Goal: Task Accomplishment & Management: Complete application form

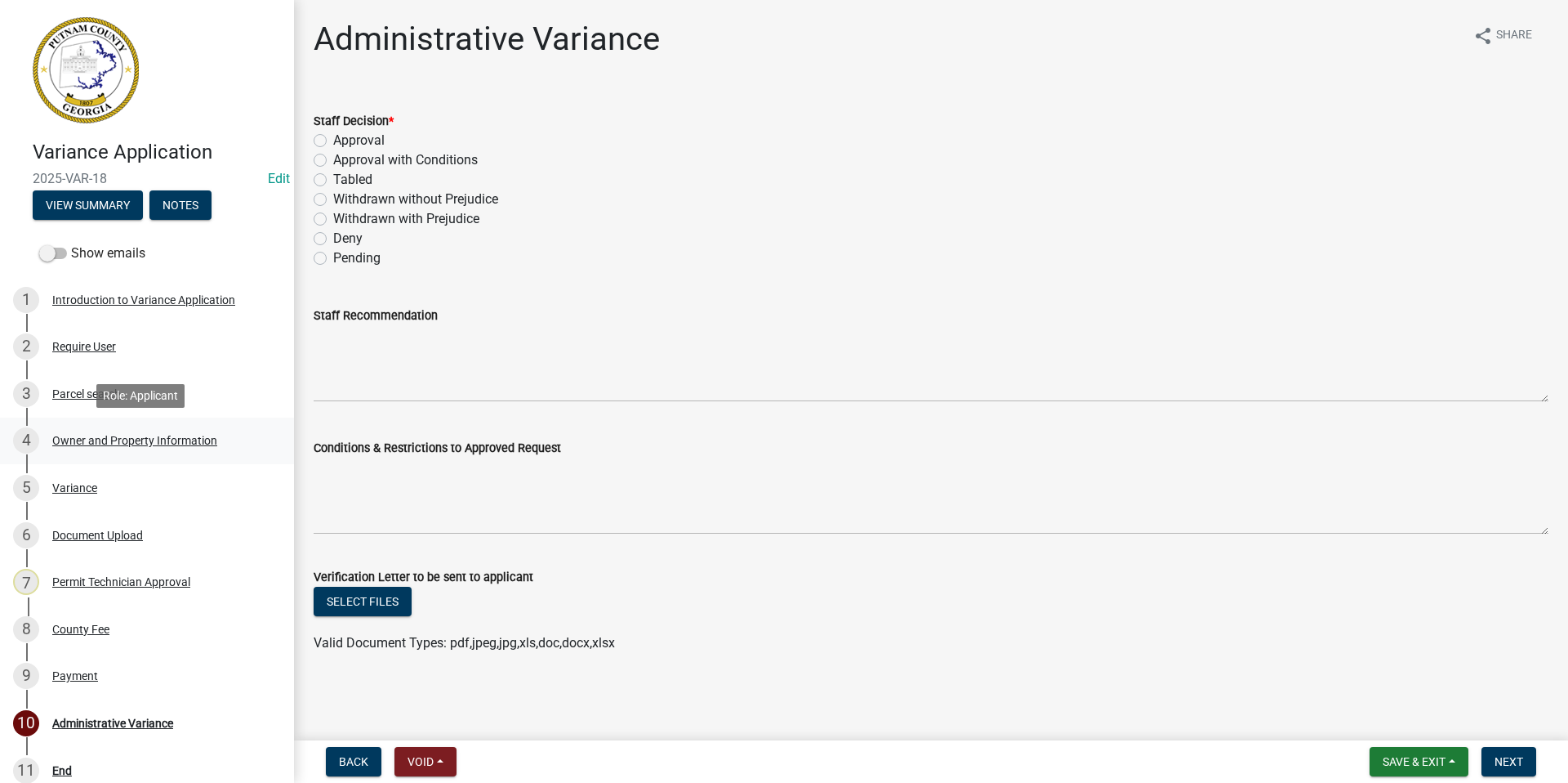
click at [104, 432] on div "4 Owner and Property Information" at bounding box center [140, 441] width 255 height 26
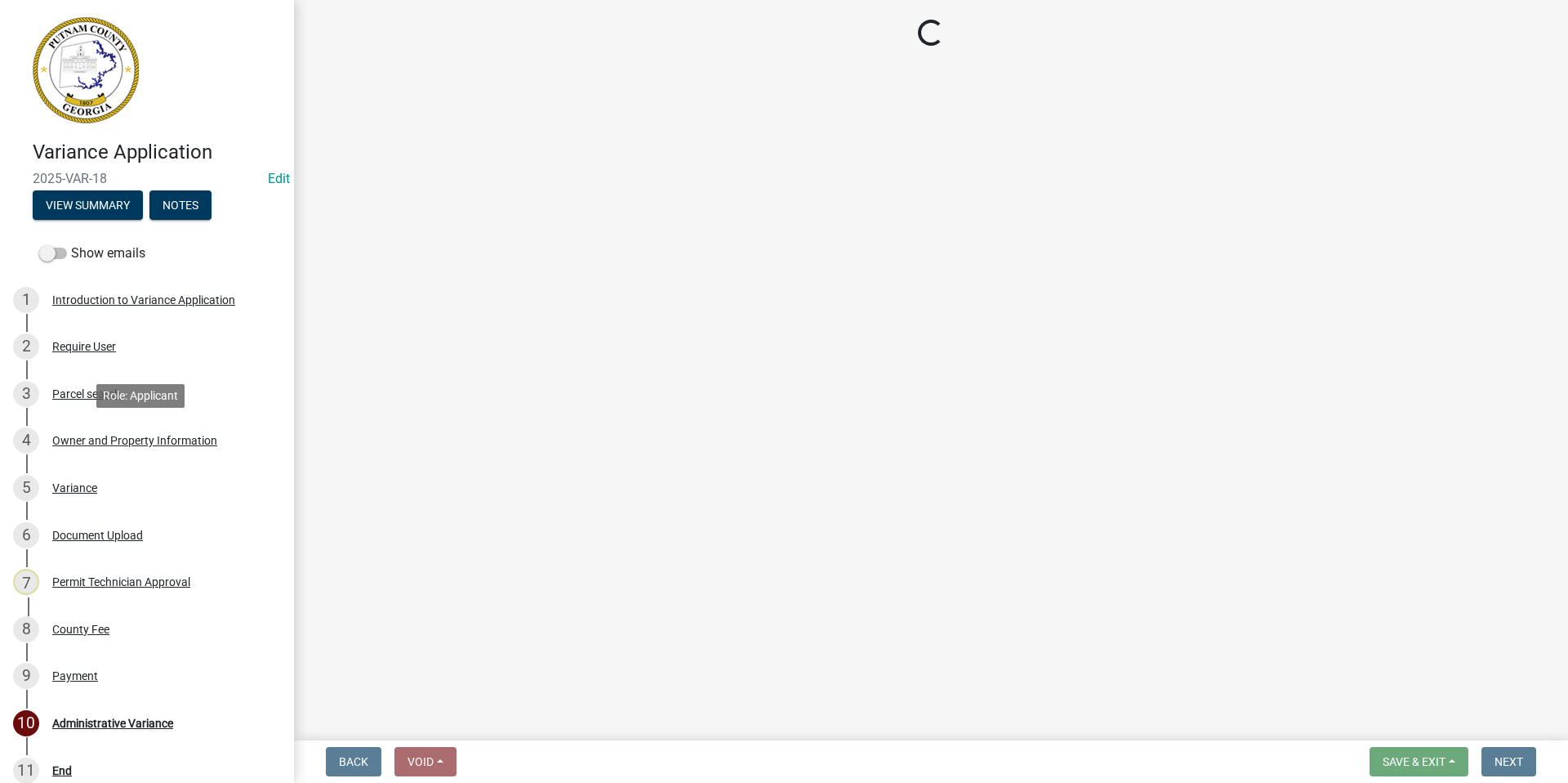
select select "34fe85c2-5f76-4343-b6bb-8ca387e0bed7"
select select "83394b22-4a11-496c-8e5c-75ade2e72faf"
select select "295c155f-de53-4b68-9fdd-08c8883e9b6f"
select select "6f1acead-4b1a-4680-ba5d-beeb03d30465"
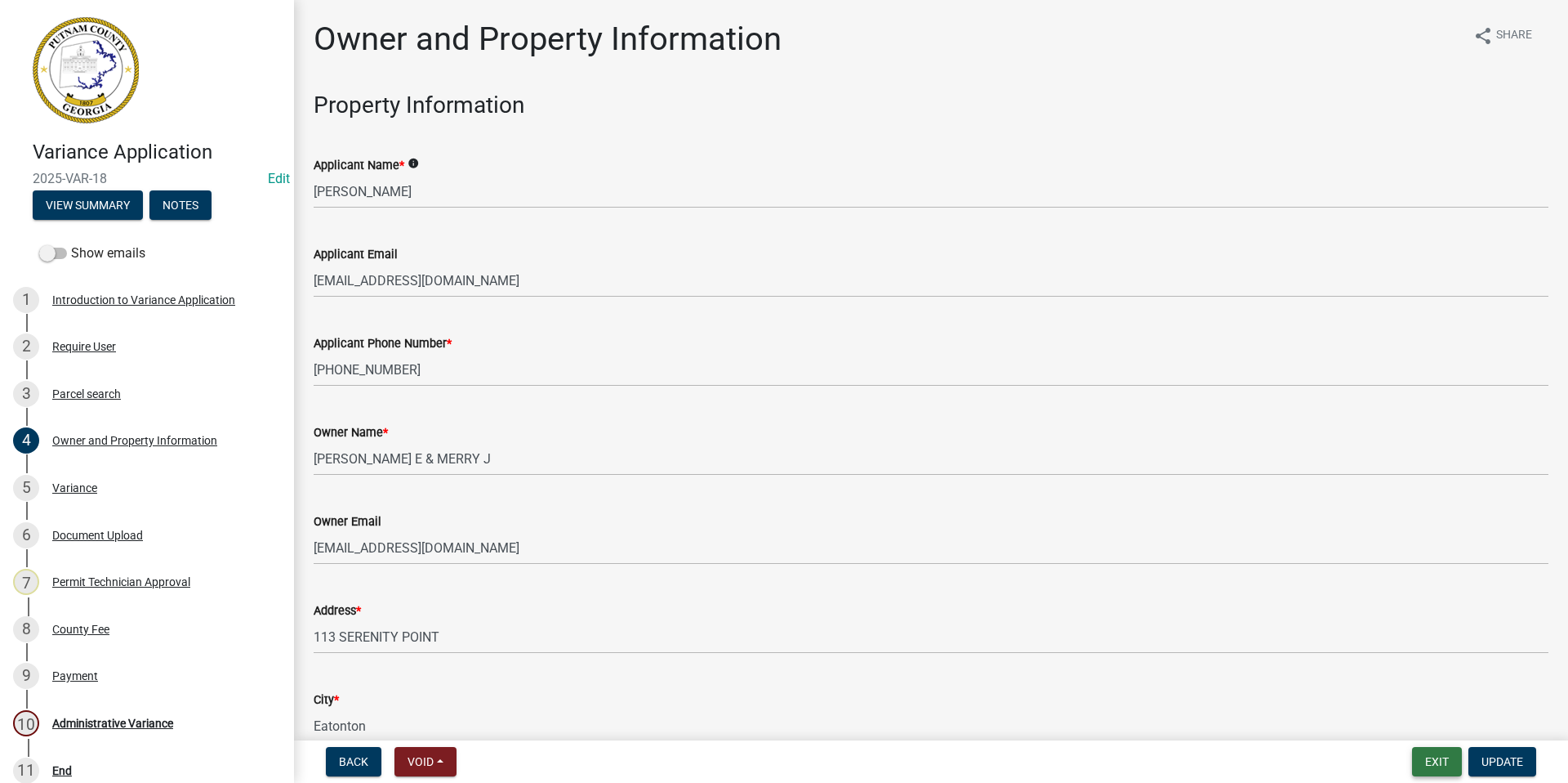
click at [1418, 757] on button "Exit" at bounding box center [1437, 762] width 50 height 30
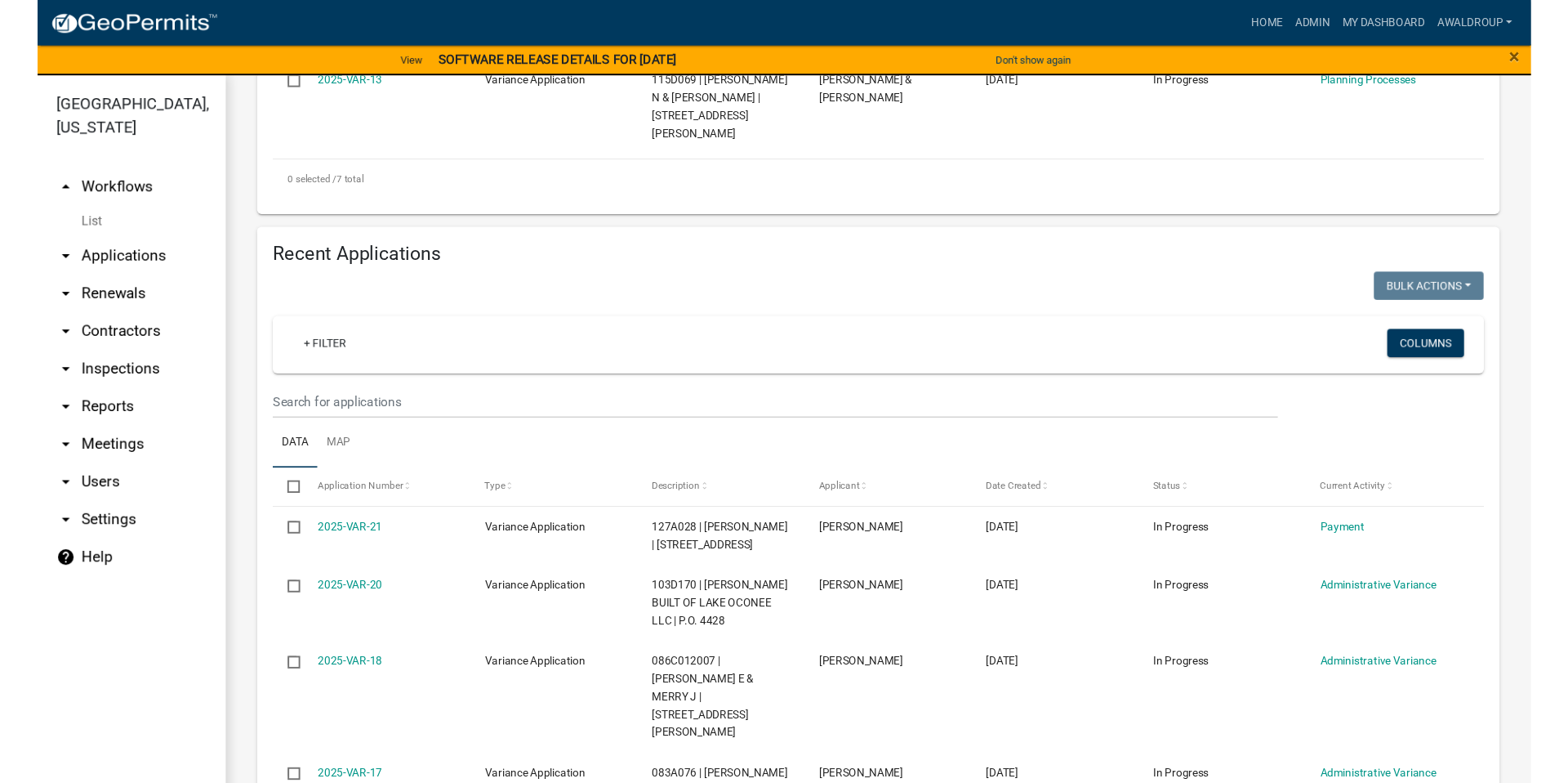
scroll to position [980, 0]
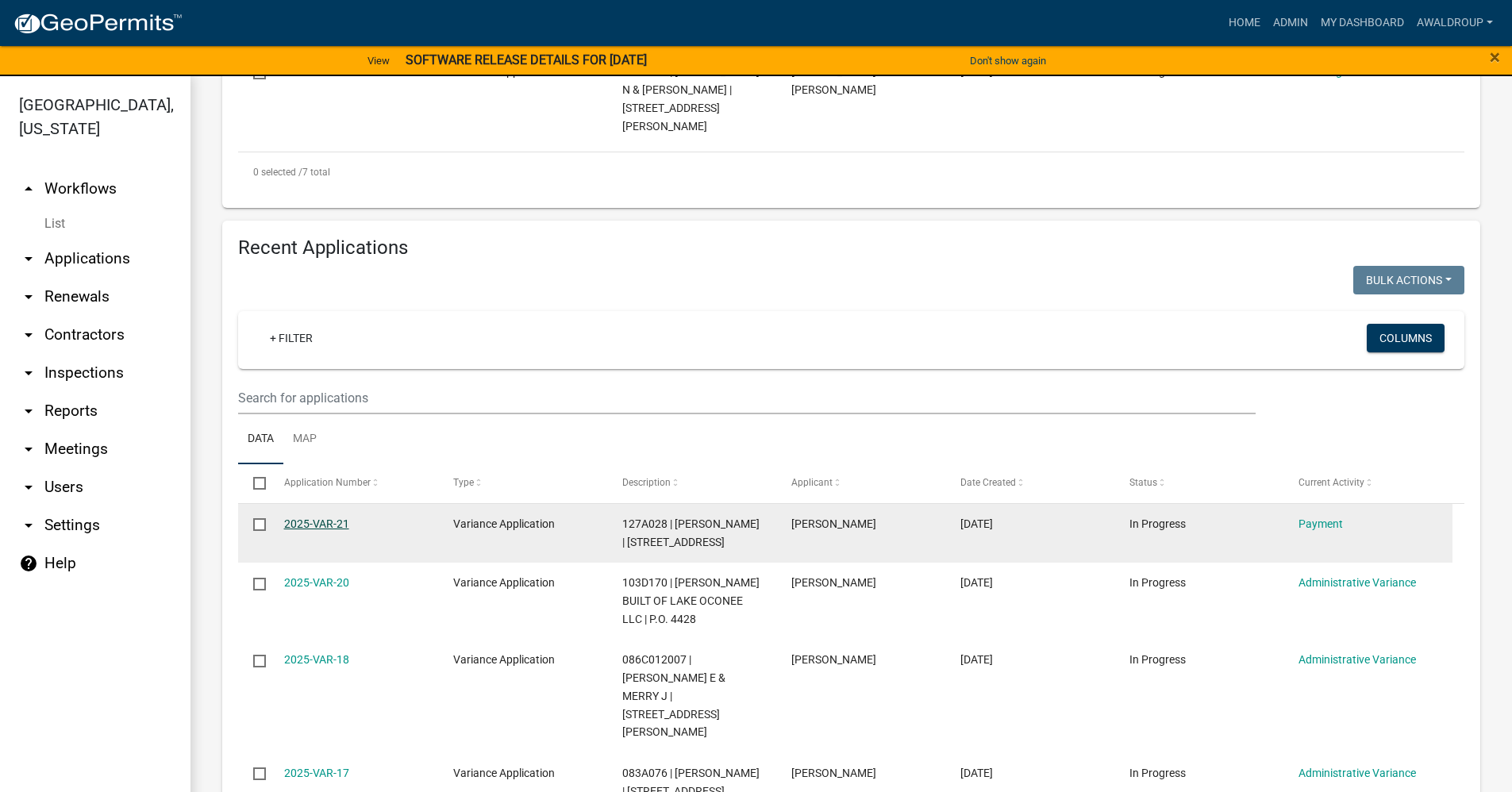
click at [295, 518] on link "2025-VAR-21" at bounding box center [317, 524] width 65 height 13
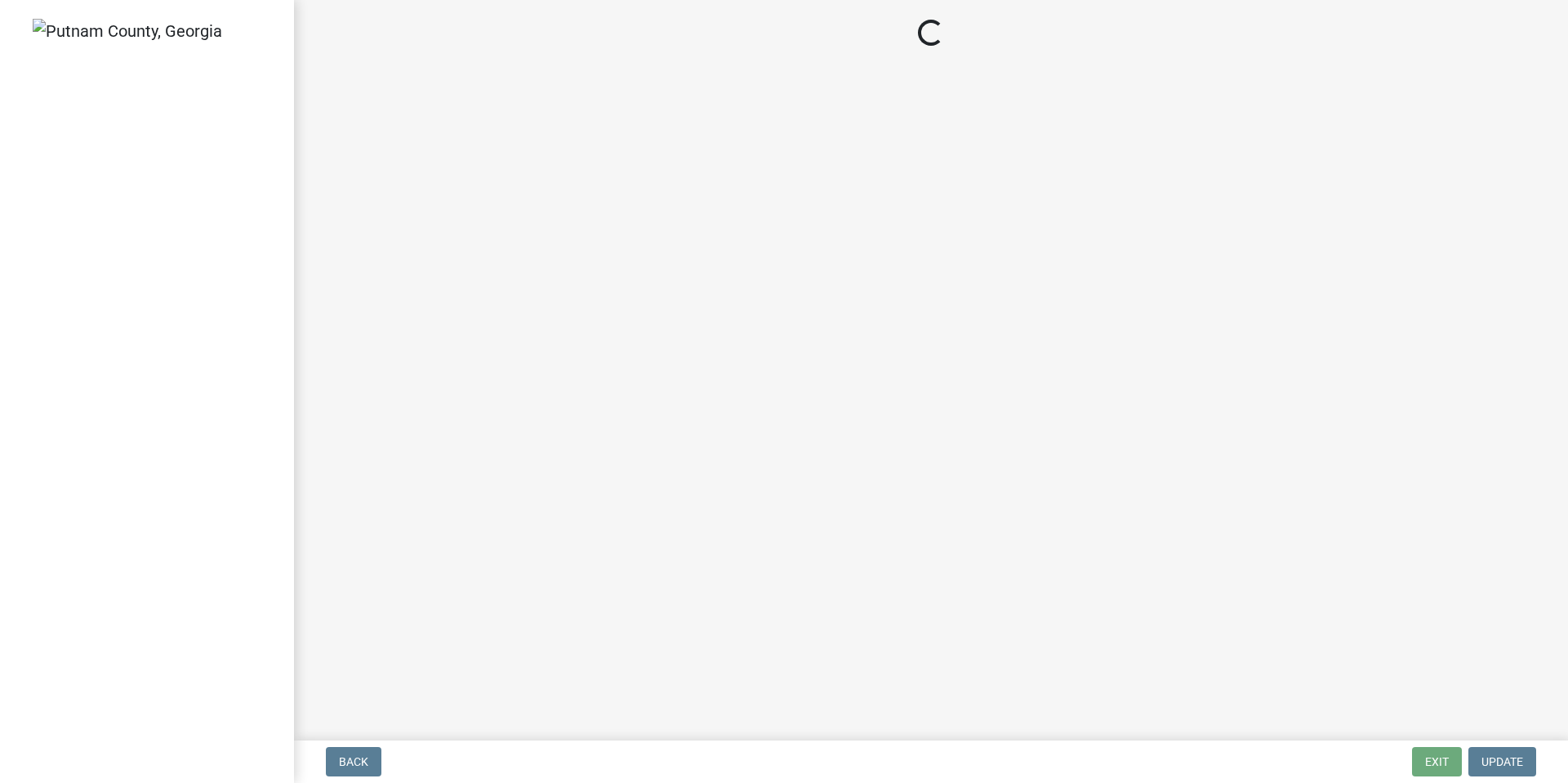
select select "3: 3"
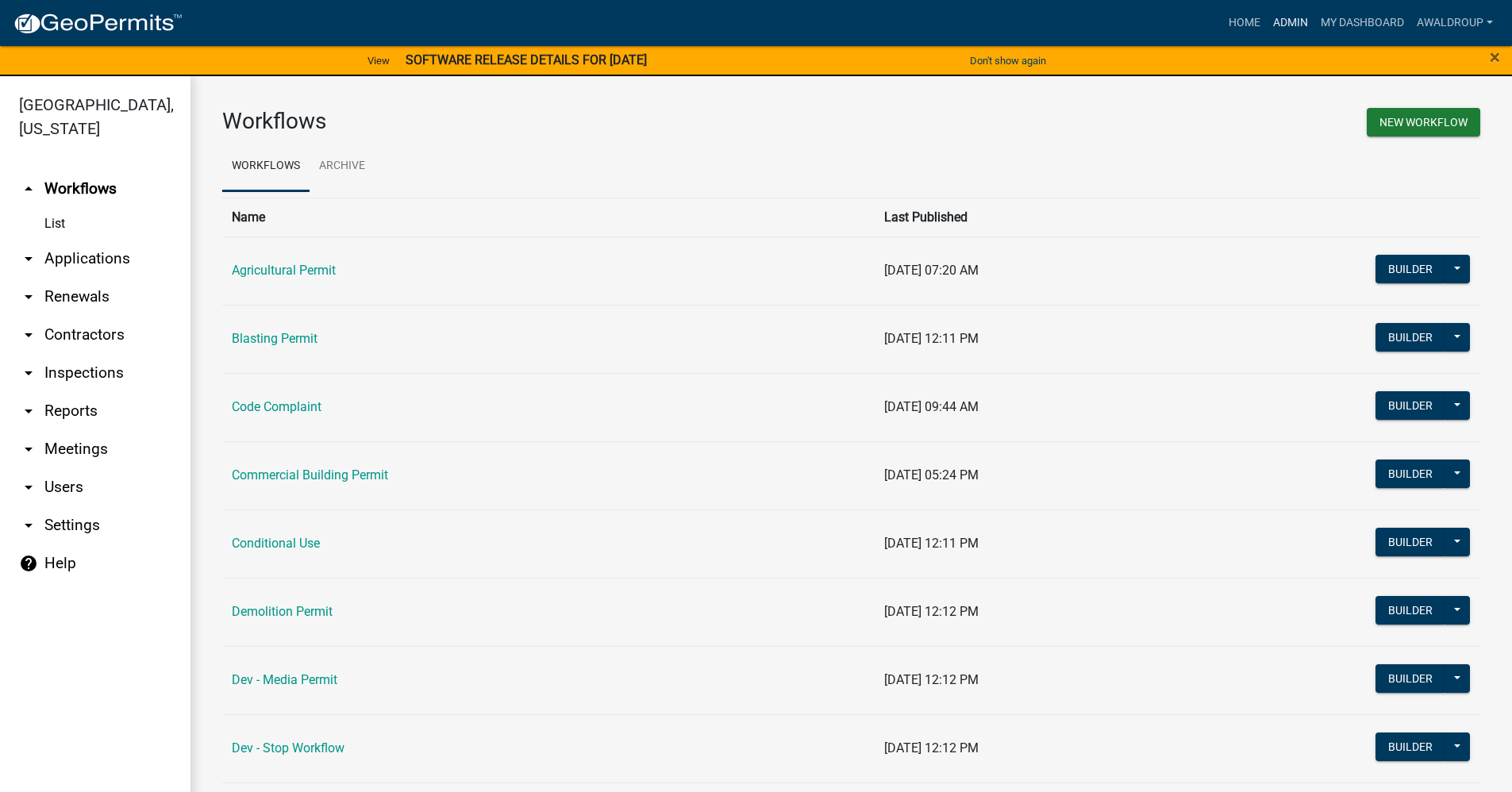
click at [1282, 28] on link "Admin" at bounding box center [1291, 23] width 48 height 30
click at [60, 253] on link "arrow_drop_down Applications" at bounding box center [95, 259] width 191 height 38
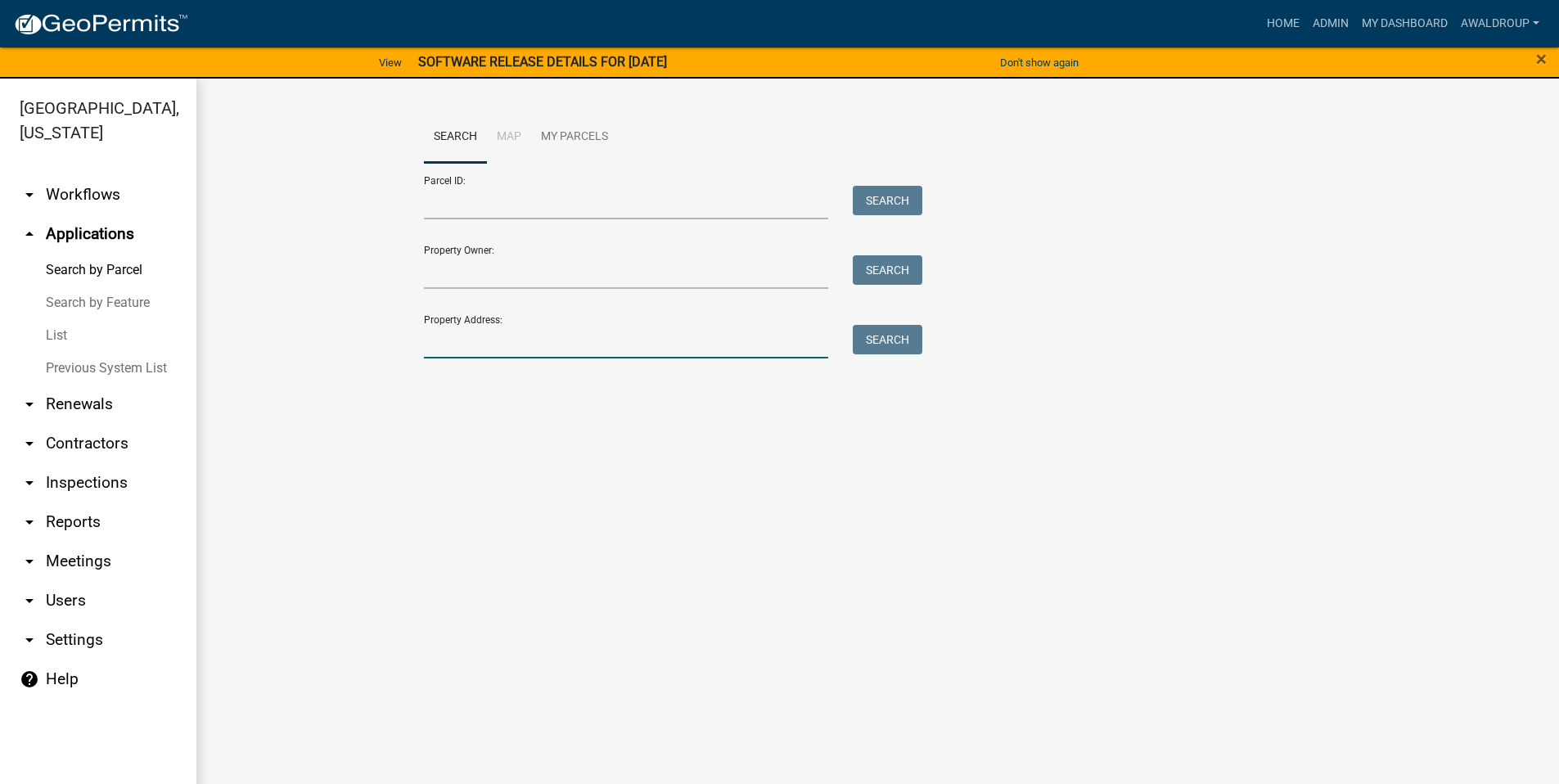
click at [503, 329] on input "Property Address:" at bounding box center [627, 341] width 405 height 34
type input "[STREET_ADDRESS]"
click at [898, 339] on button "Search" at bounding box center [887, 339] width 70 height 30
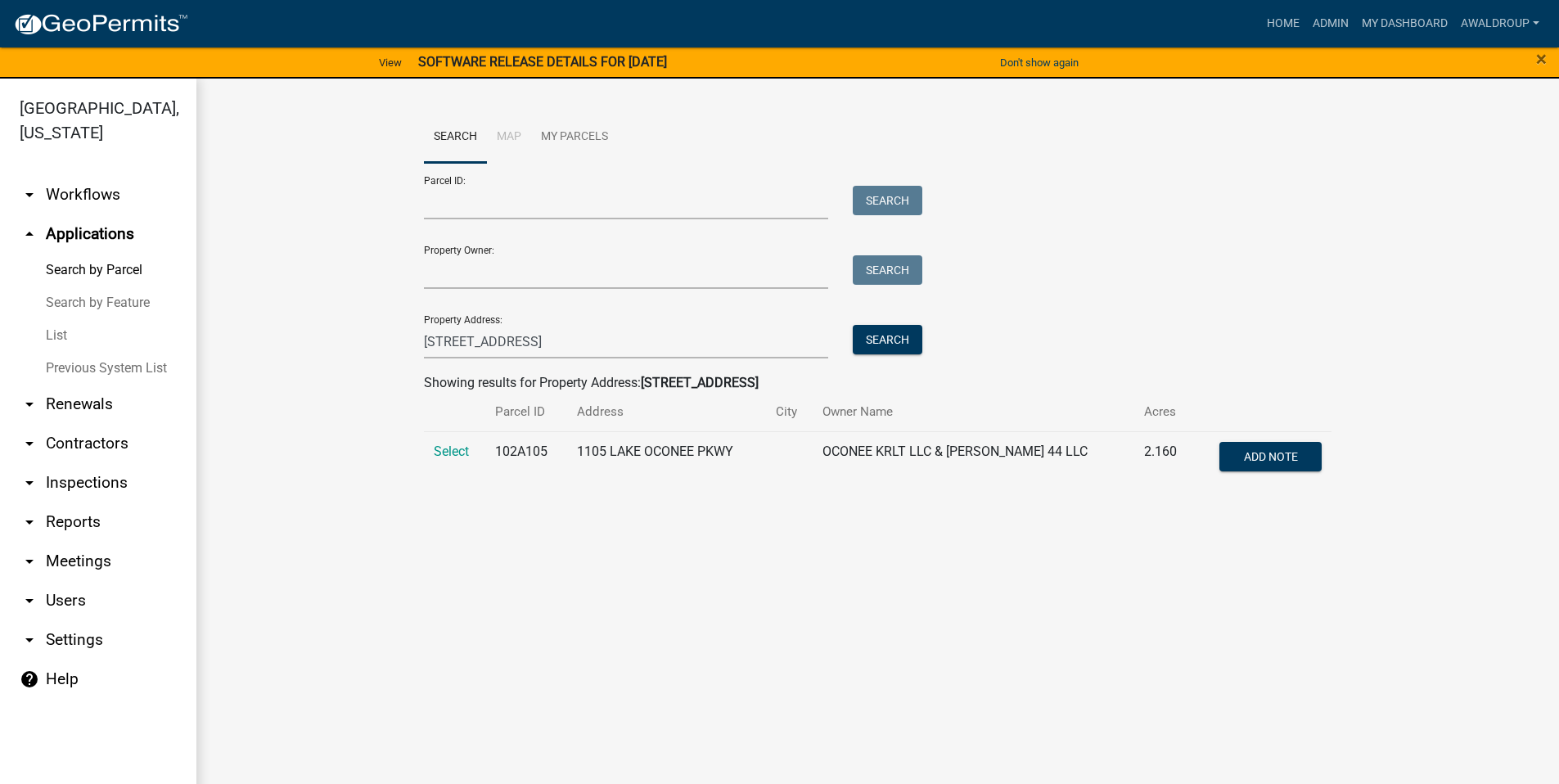
drag, startPoint x: 458, startPoint y: 454, endPoint x: 492, endPoint y: 464, distance: 35.4
click at [458, 454] on span "Select" at bounding box center [451, 450] width 35 height 16
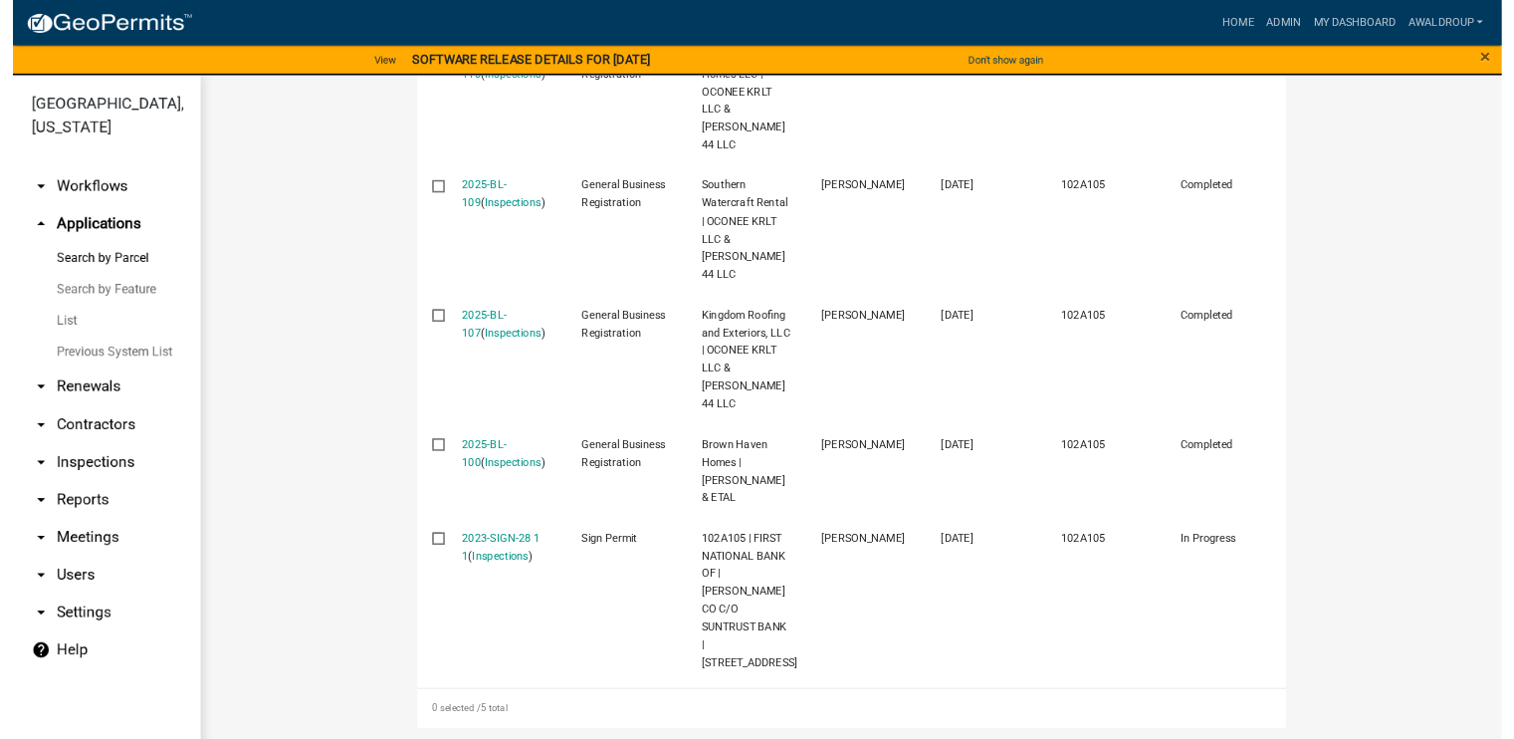
scroll to position [796, 0]
